Goal: Task Accomplishment & Management: Use online tool/utility

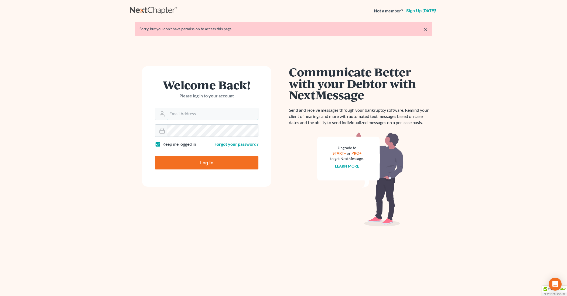
type input "[EMAIL_ADDRESS][DOMAIN_NAME]"
click at [182, 157] on input "Log In" at bounding box center [207, 162] width 104 height 13
type input "Thinking..."
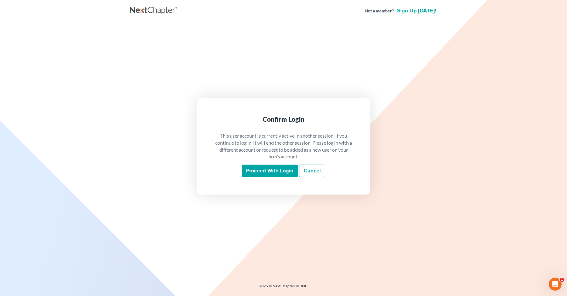
click at [245, 167] on input "Proceed with login" at bounding box center [270, 171] width 56 height 12
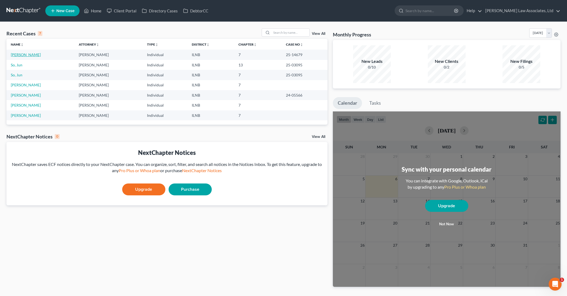
click at [27, 56] on link "Black, Christopher" at bounding box center [26, 54] width 30 height 5
select select "6"
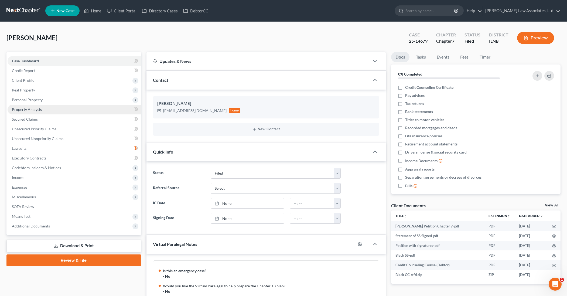
scroll to position [236, 0]
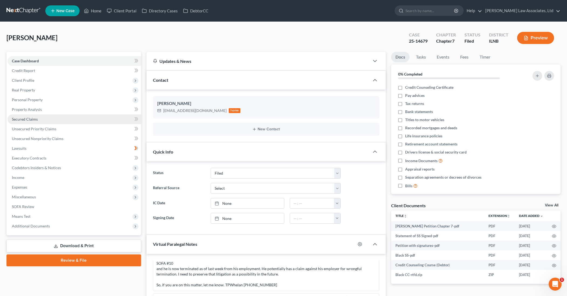
click at [48, 122] on link "Secured Claims" at bounding box center [75, 119] width 134 height 10
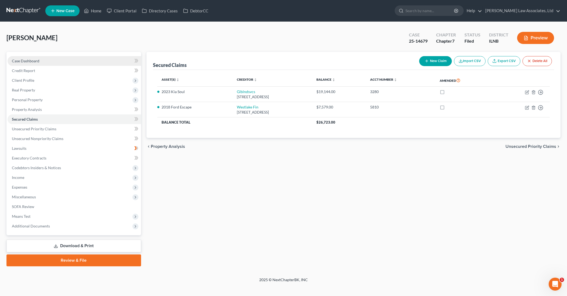
click at [36, 62] on span "Case Dashboard" at bounding box center [26, 61] width 28 height 5
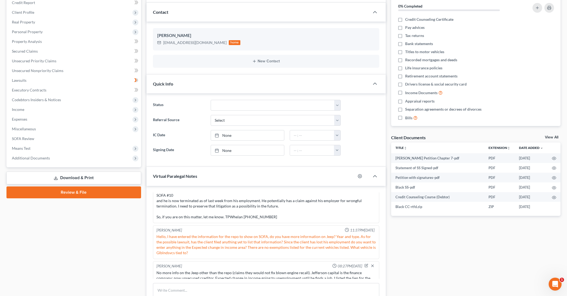
scroll to position [68, 0]
